Goal: Task Accomplishment & Management: Manage account settings

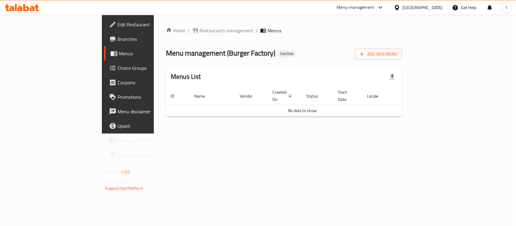
click at [402, 60] on div "Home / Restaurants management / Menus Menu management ( Burger Factory ) Inacti…" at bounding box center [284, 74] width 236 height 95
click at [397, 55] on span "Add New Menu" at bounding box center [378, 55] width 37 height 8
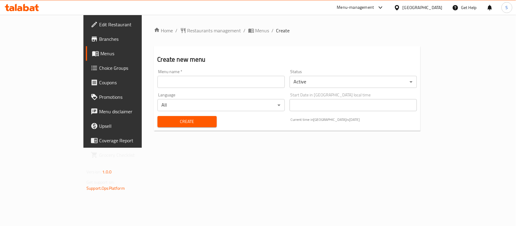
click at [158, 74] on div "Menu name   * Menu name *" at bounding box center [221, 79] width 127 height 18
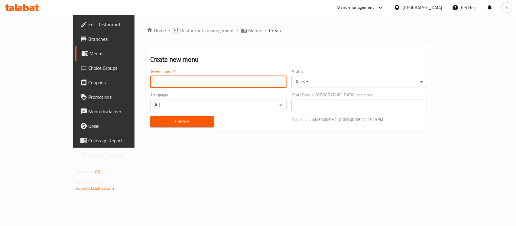
drag, startPoint x: 149, startPoint y: 79, endPoint x: 148, endPoint y: 82, distance: 3.5
click at [150, 79] on input "text" at bounding box center [218, 82] width 136 height 12
drag, startPoint x: 123, startPoint y: 83, endPoint x: 119, endPoint y: 83, distance: 4.6
click at [150, 83] on input "Menu [DATE]" at bounding box center [218, 82] width 136 height 12
click at [150, 82] on input "Menu [DATE]" at bounding box center [218, 82] width 136 height 12
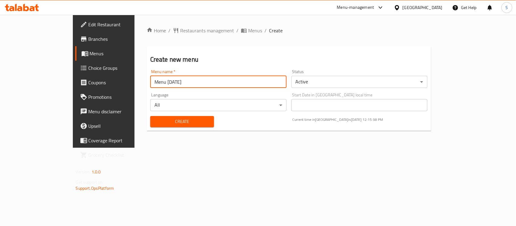
type input "Menu [DATE]"
click at [158, 121] on span "Create" at bounding box center [182, 122] width 54 height 8
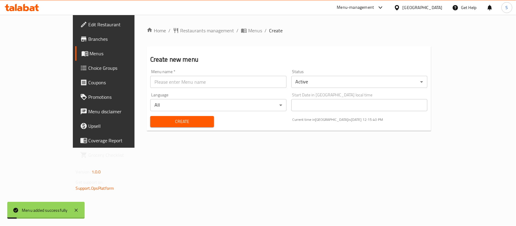
click at [90, 53] on span "Menus" at bounding box center [122, 53] width 64 height 7
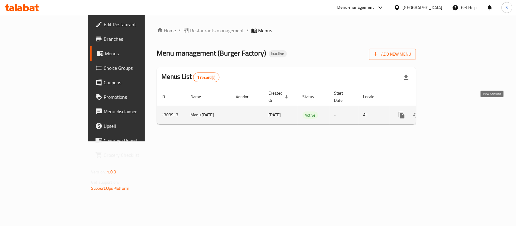
click at [448, 113] on icon "enhanced table" at bounding box center [445, 115] width 5 height 5
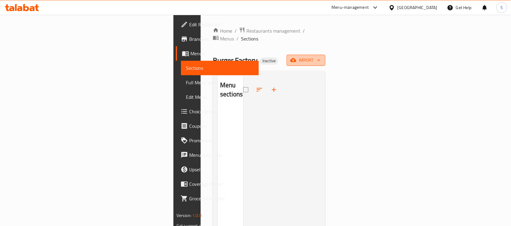
click at [320, 57] on span "import" at bounding box center [305, 61] width 29 height 8
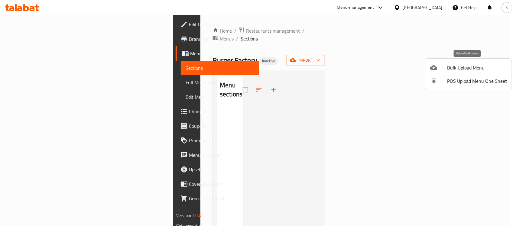
click at [457, 68] on span "Bulk Upload Menu" at bounding box center [477, 67] width 60 height 7
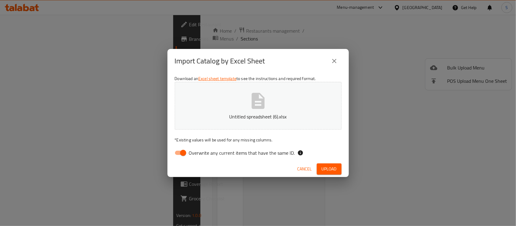
click at [179, 149] on input "Overwrite any current items that have the same ID." at bounding box center [183, 152] width 34 height 11
checkbox input "false"
click at [323, 169] on span "Upload" at bounding box center [329, 169] width 15 height 8
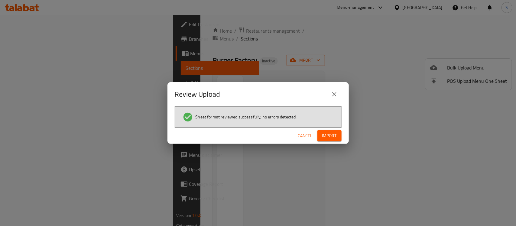
click at [338, 136] on button "Import" at bounding box center [330, 135] width 24 height 11
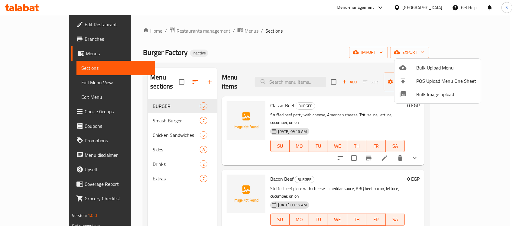
click at [26, 84] on div at bounding box center [258, 113] width 516 height 226
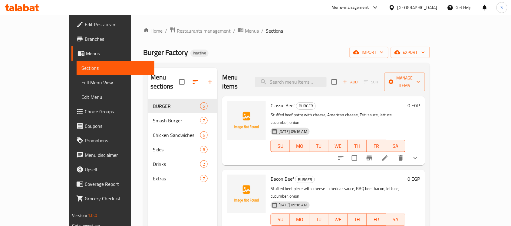
drag, startPoint x: 37, startPoint y: 81, endPoint x: 7, endPoint y: 84, distance: 30.4
click at [81, 81] on span "Full Menu View" at bounding box center [115, 82] width 68 height 7
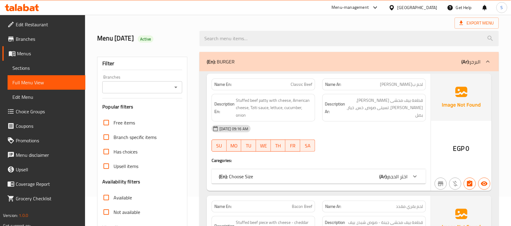
scroll to position [76, 0]
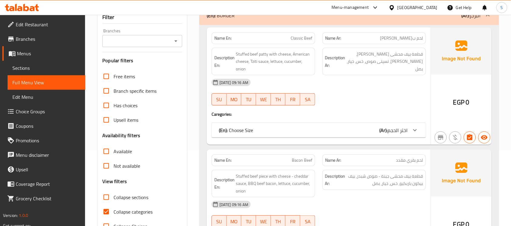
click at [106, 211] on input "Collapse categories" at bounding box center [106, 212] width 15 height 15
checkbox input "false"
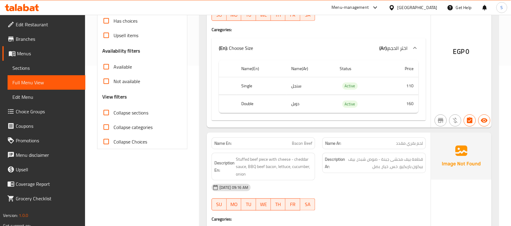
scroll to position [265, 0]
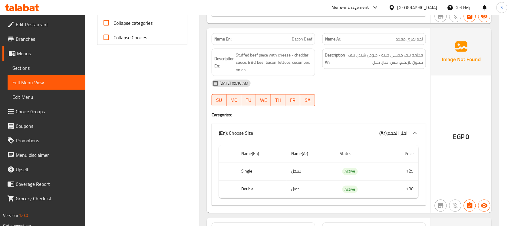
click at [27, 69] on span "Sections" at bounding box center [46, 67] width 68 height 7
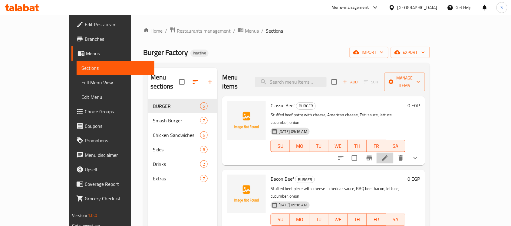
click at [388, 155] on icon at bounding box center [384, 158] width 7 height 7
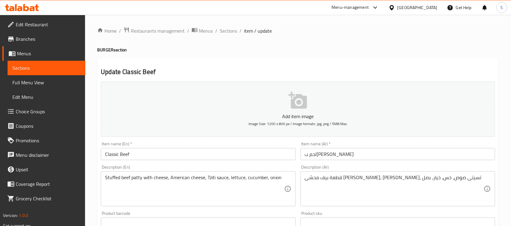
click at [364, 154] on input "لحم ب[PERSON_NAME]" at bounding box center [397, 154] width 195 height 12
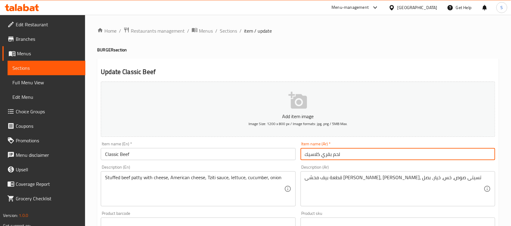
type input "لحم بقري كلاسيك"
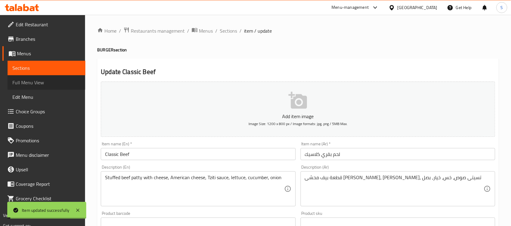
click at [30, 82] on span "Full Menu View" at bounding box center [46, 82] width 68 height 7
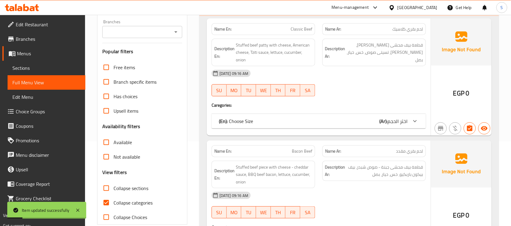
scroll to position [113, 0]
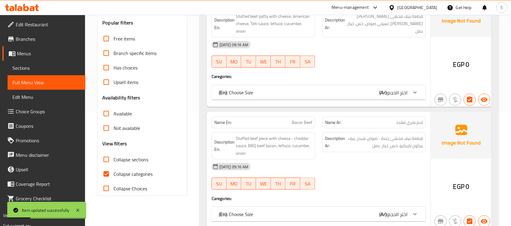
click at [115, 171] on span "Collapse categories" at bounding box center [132, 174] width 39 height 7
click at [113, 171] on input "Collapse categories" at bounding box center [106, 174] width 15 height 15
checkbox input "false"
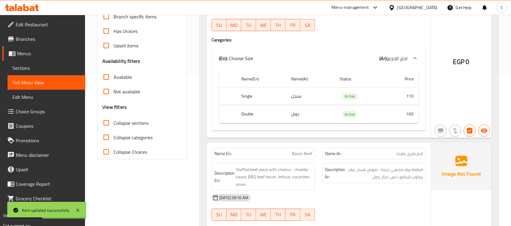
scroll to position [189, 0]
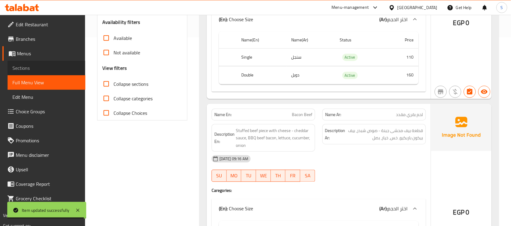
click at [29, 70] on span "Sections" at bounding box center [46, 67] width 68 height 7
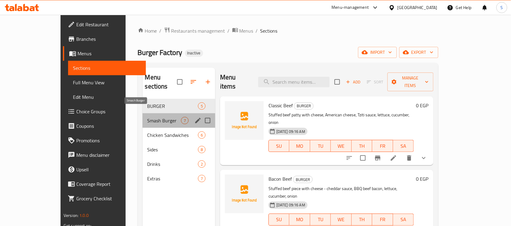
click at [147, 117] on span "Smash Burger" at bounding box center [164, 120] width 34 height 7
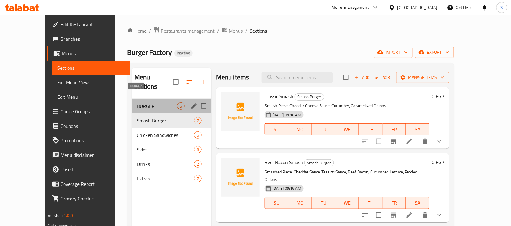
click at [137, 103] on span "BURGER" at bounding box center [157, 106] width 40 height 7
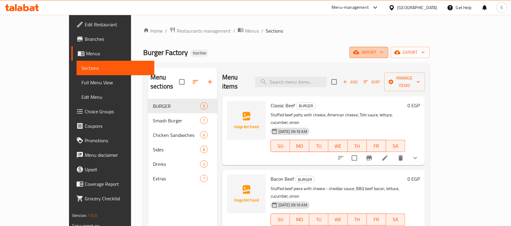
click at [383, 54] on span "import" at bounding box center [368, 53] width 29 height 8
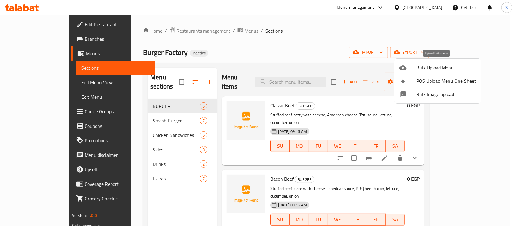
click at [424, 67] on span "Bulk Upload Menu" at bounding box center [447, 67] width 60 height 7
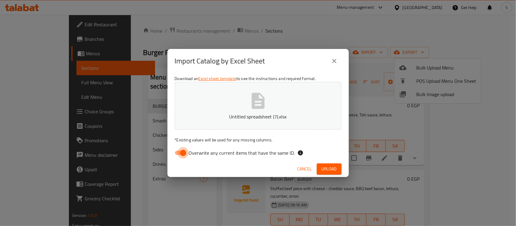
click at [179, 153] on input "Overwrite any current items that have the same ID." at bounding box center [183, 152] width 34 height 11
checkbox input "false"
click at [339, 166] on button "Upload" at bounding box center [329, 169] width 25 height 11
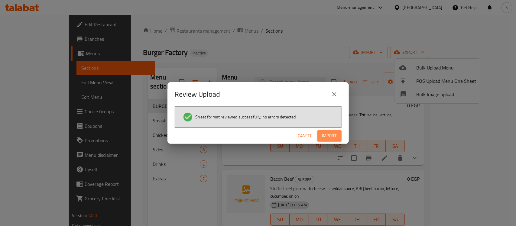
click at [328, 136] on span "Import" at bounding box center [329, 136] width 15 height 8
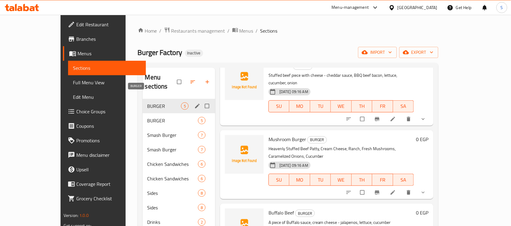
click at [147, 103] on span "BURGER" at bounding box center [164, 106] width 34 height 7
click at [147, 117] on span "BURGER" at bounding box center [164, 120] width 34 height 7
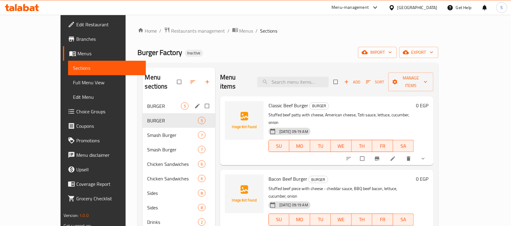
click at [201, 100] on input "Menu sections" at bounding box center [207, 105] width 13 height 11
checkbox input "true"
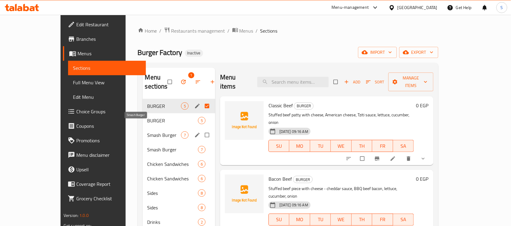
click at [154, 132] on span "Smash Burger" at bounding box center [164, 135] width 34 height 7
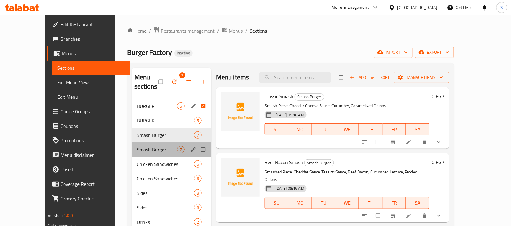
click at [150, 142] on div "Smash Burger 7" at bounding box center [171, 149] width 79 height 15
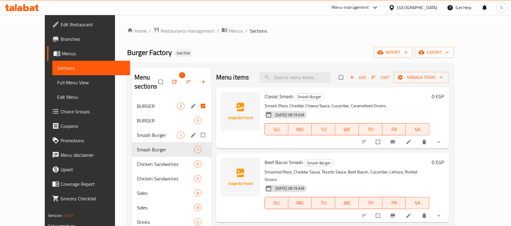
click at [197, 129] on input "Menu sections" at bounding box center [203, 134] width 13 height 11
checkbox input "true"
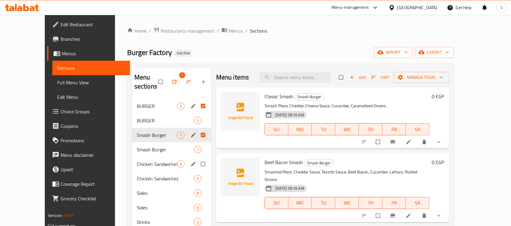
click at [197, 159] on input "Menu sections" at bounding box center [203, 164] width 13 height 11
checkbox input "true"
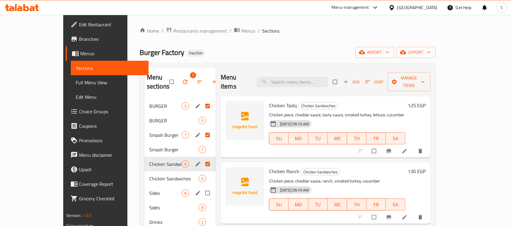
click at [202, 188] on input "Menu sections" at bounding box center [208, 193] width 13 height 11
checkbox input "true"
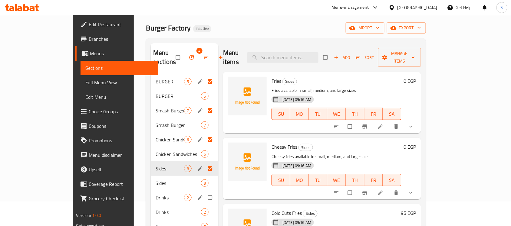
scroll to position [38, 0]
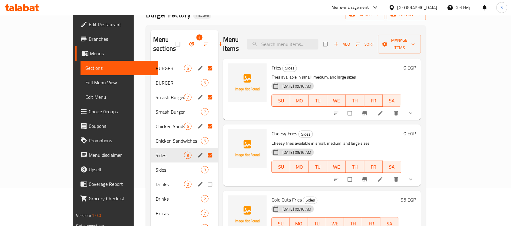
click at [204, 179] on input "Menu sections" at bounding box center [210, 184] width 13 height 11
checkbox input "true"
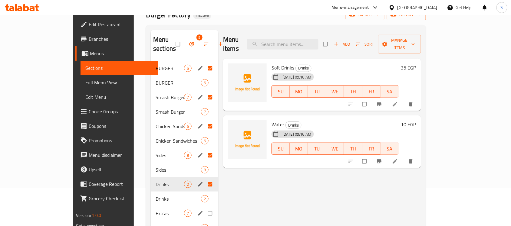
click at [204, 208] on input "Menu sections" at bounding box center [210, 213] width 13 height 11
checkbox input "true"
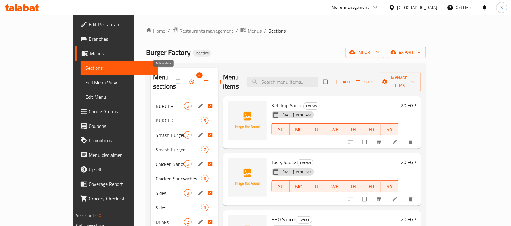
click at [188, 79] on icon "button" at bounding box center [191, 82] width 6 height 6
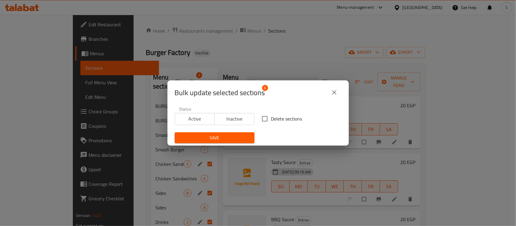
click at [259, 119] on input "Delete sections" at bounding box center [265, 119] width 13 height 13
checkbox input "true"
click at [212, 134] on span "Save" at bounding box center [215, 138] width 70 height 8
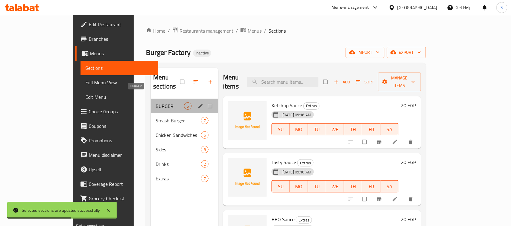
click at [155, 103] on span "BURGER" at bounding box center [169, 106] width 28 height 7
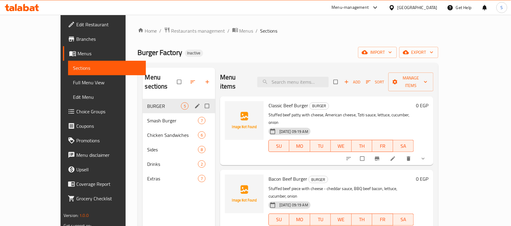
click at [142, 102] on div "BURGER 5" at bounding box center [178, 106] width 73 height 15
click at [147, 117] on span "Smash Burger" at bounding box center [164, 120] width 34 height 7
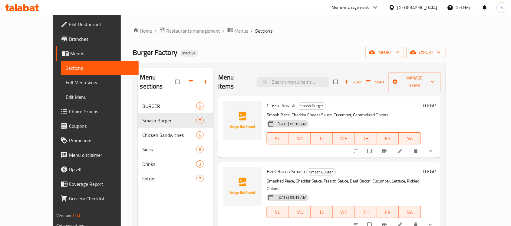
click at [66, 83] on span "Full Menu View" at bounding box center [100, 82] width 68 height 7
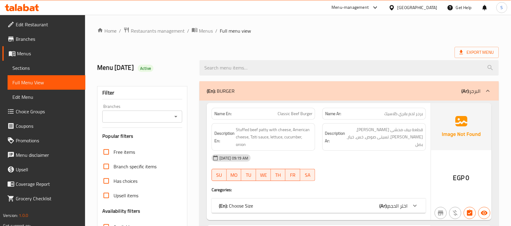
scroll to position [151, 0]
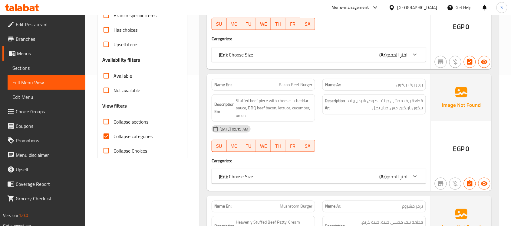
click at [106, 135] on input "Collapse categories" at bounding box center [106, 136] width 15 height 15
checkbox input "false"
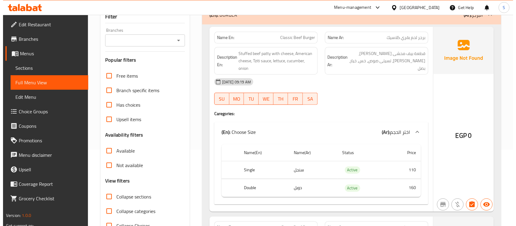
scroll to position [0, 0]
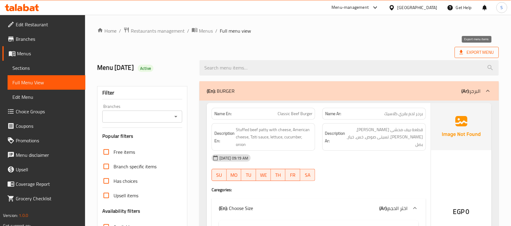
click at [484, 57] on span "Export Menu" at bounding box center [476, 52] width 44 height 11
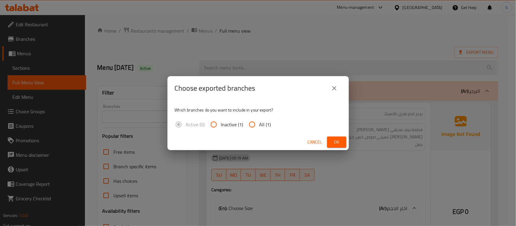
click at [264, 125] on span "All (1)" at bounding box center [266, 124] width 12 height 7
click at [260, 125] on input "All (1)" at bounding box center [252, 124] width 15 height 15
radio input "true"
click at [342, 141] on button "Ok" at bounding box center [336, 142] width 19 height 11
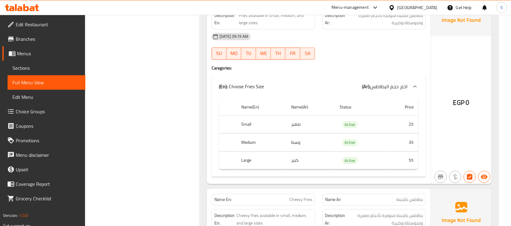
scroll to position [3085, 0]
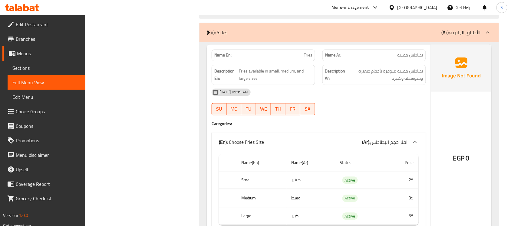
click at [25, 50] on span "Menus" at bounding box center [49, 53] width 64 height 7
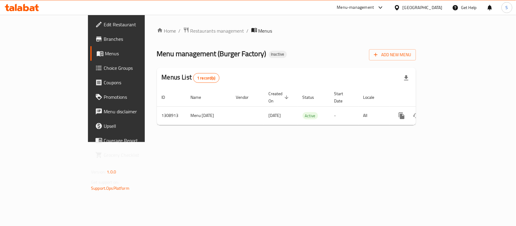
click at [105, 52] on span "Menus" at bounding box center [137, 53] width 64 height 7
click at [191, 29] on span "Restaurants management" at bounding box center [218, 30] width 54 height 7
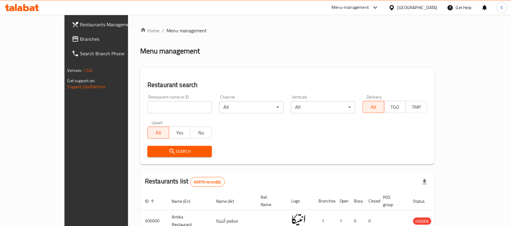
click at [80, 38] on span "Branches" at bounding box center [112, 38] width 65 height 7
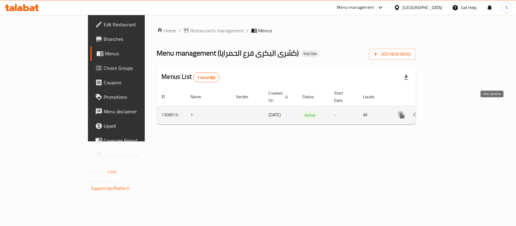
click at [453, 108] on link "enhanced table" at bounding box center [445, 115] width 15 height 15
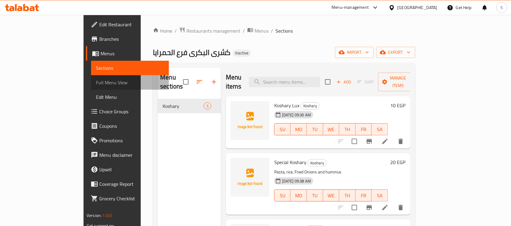
click at [96, 81] on span "Full Menu View" at bounding box center [130, 82] width 68 height 7
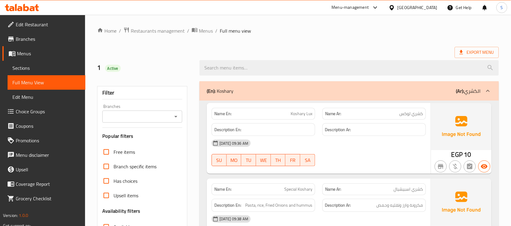
click at [36, 100] on span "Edit Menu" at bounding box center [46, 96] width 68 height 7
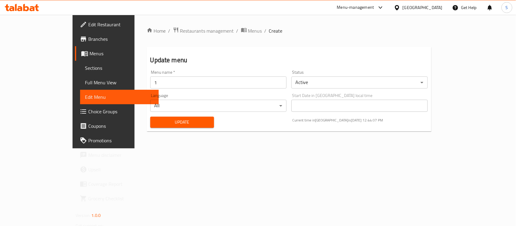
click at [88, 40] on span "Branches" at bounding box center [121, 38] width 66 height 7
